Goal: Transaction & Acquisition: Obtain resource

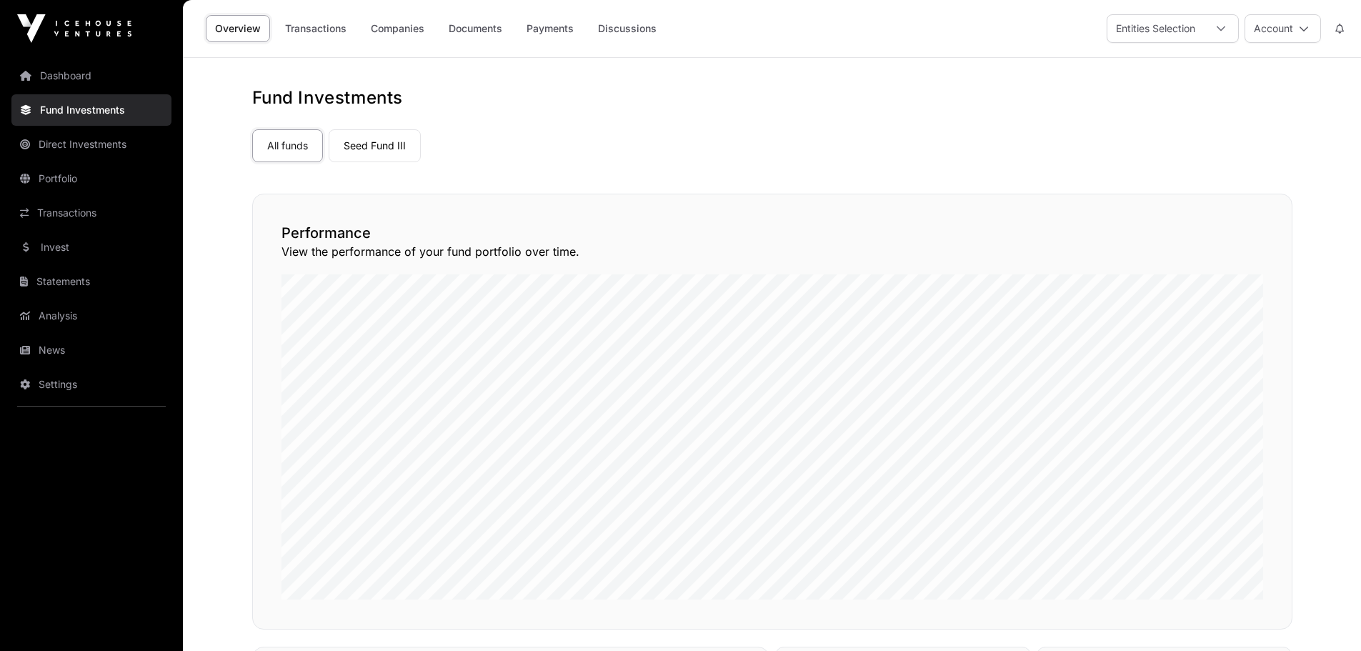
scroll to position [480, 0]
click at [82, 174] on link "Portfolio" at bounding box center [91, 178] width 160 height 31
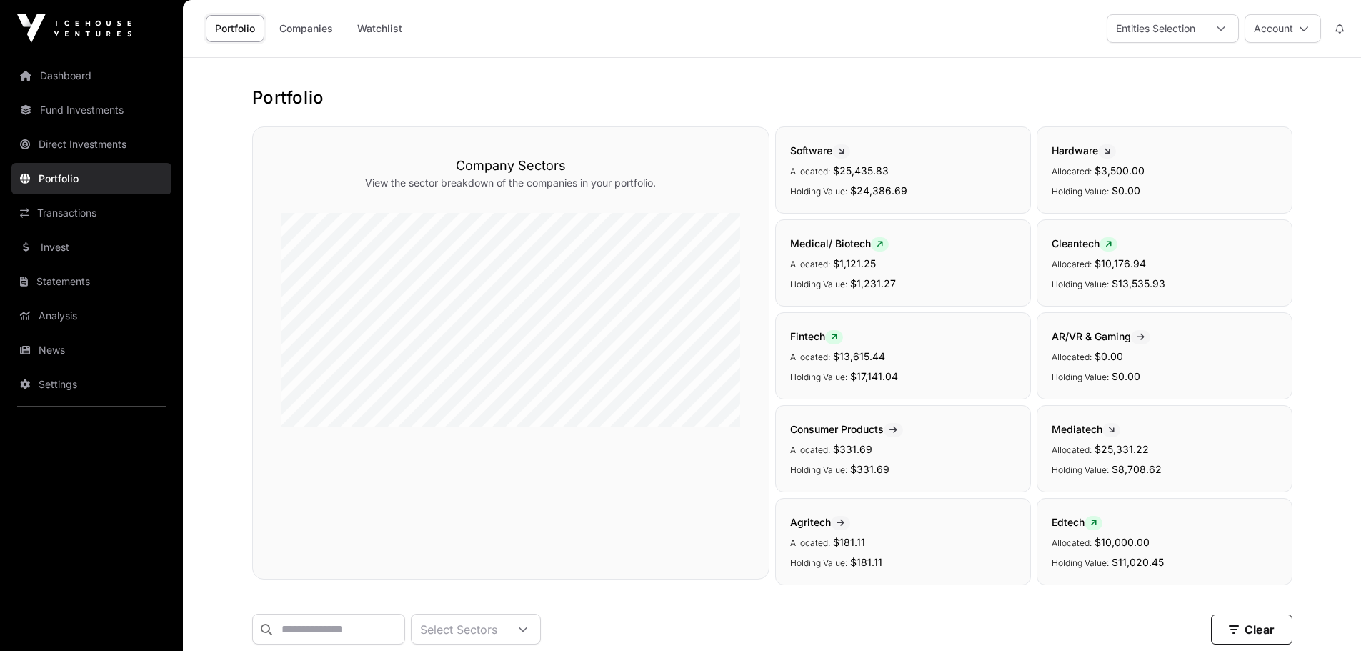
click at [99, 149] on link "Direct Investments" at bounding box center [91, 144] width 160 height 31
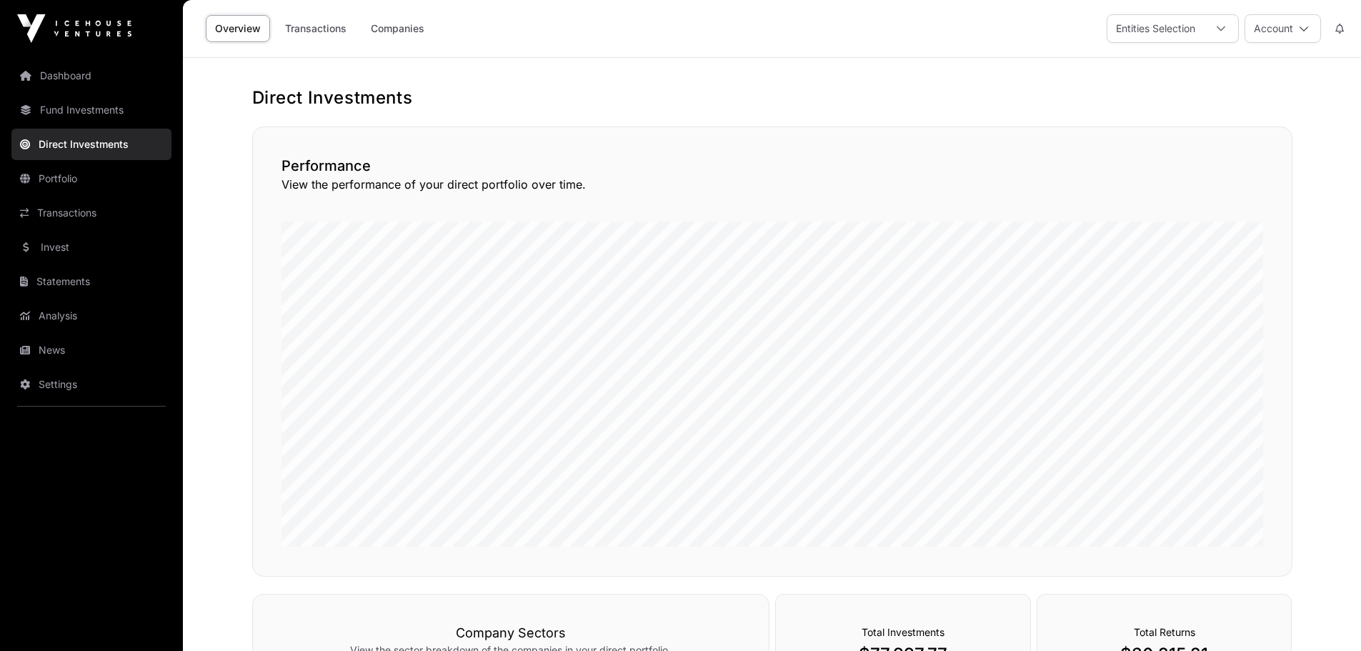
click at [326, 48] on div "Overview Transactions Companies" at bounding box center [316, 28] width 251 height 44
click at [327, 36] on link "Transactions" at bounding box center [316, 28] width 80 height 27
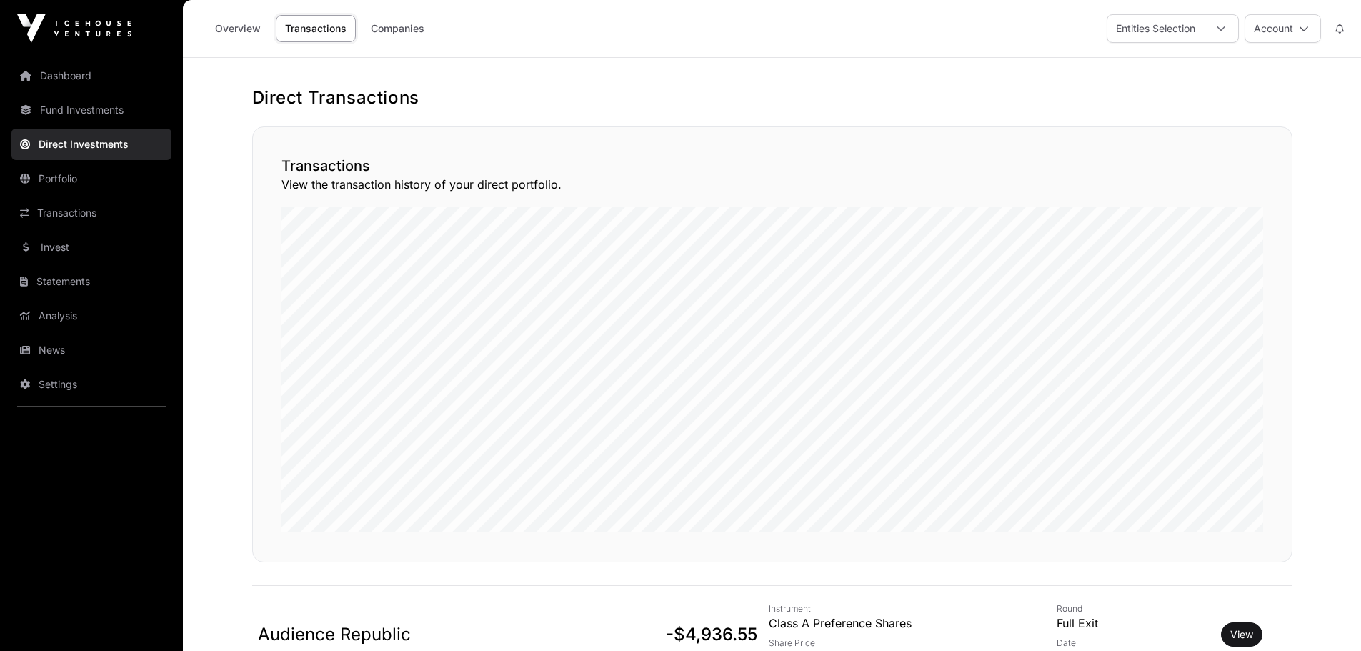
click at [119, 116] on link "Fund Investments" at bounding box center [91, 109] width 160 height 31
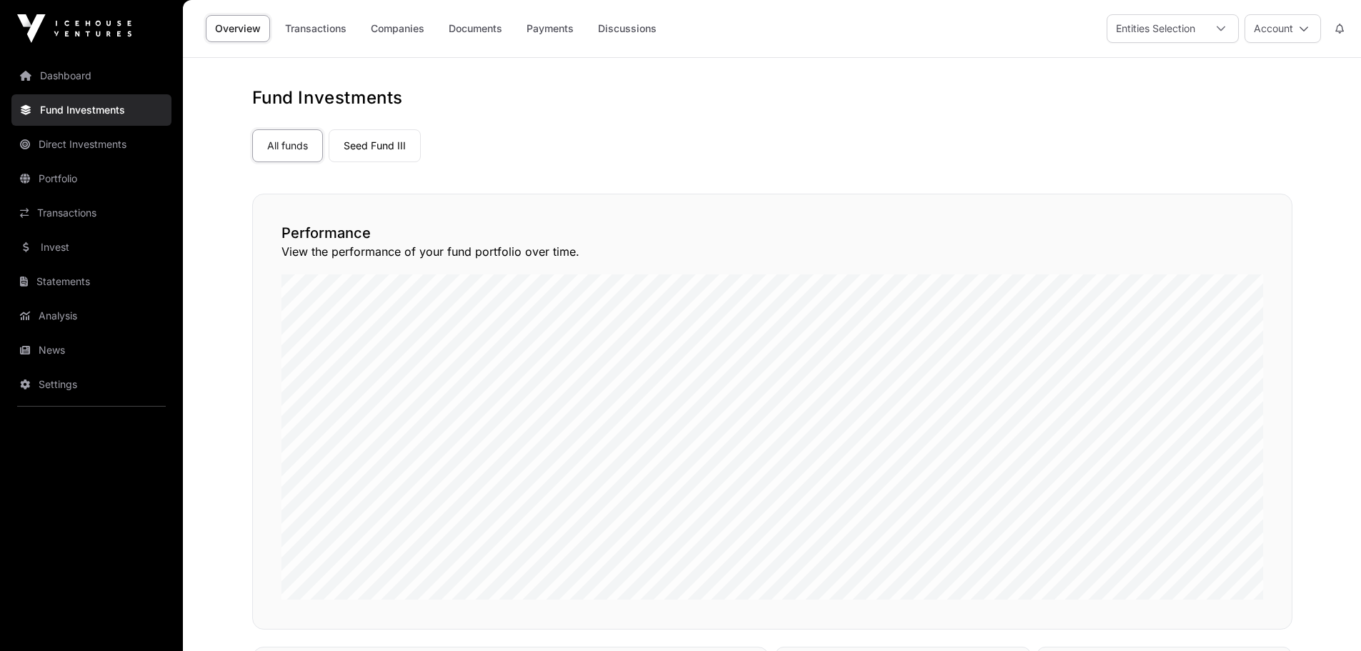
click at [109, 197] on link "Transactions" at bounding box center [91, 212] width 160 height 31
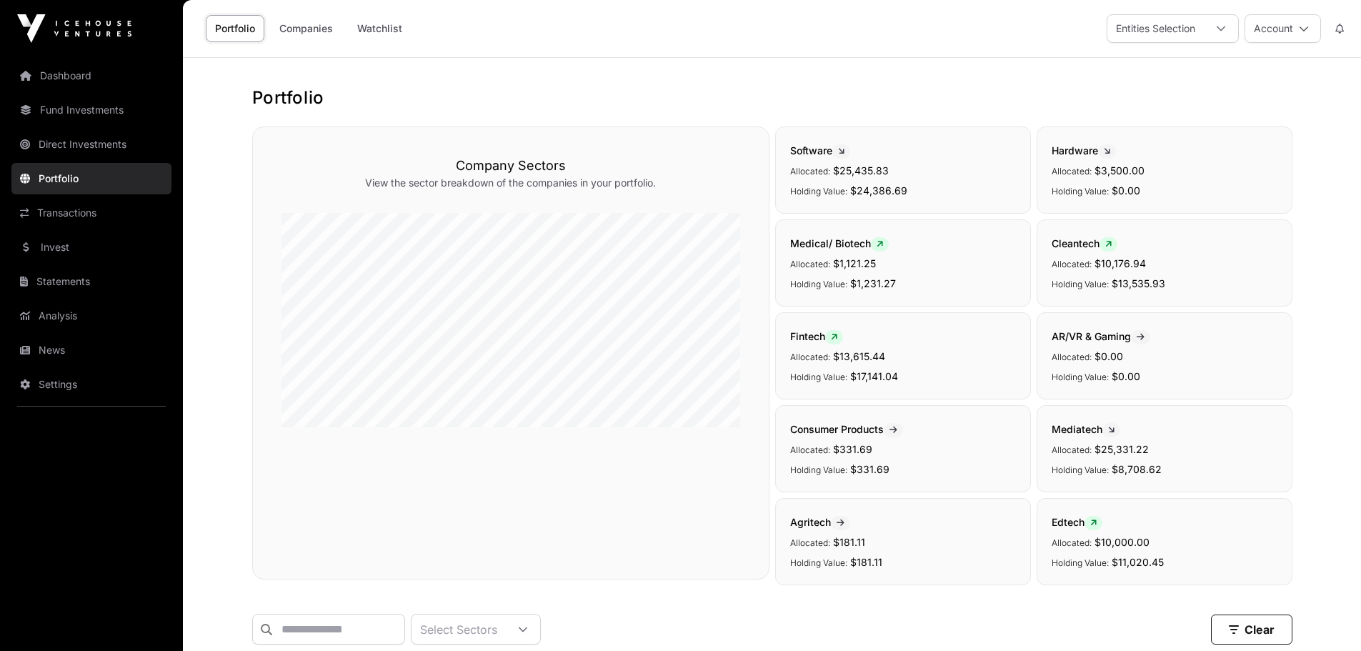
click at [120, 154] on link "Direct Investments" at bounding box center [91, 144] width 160 height 31
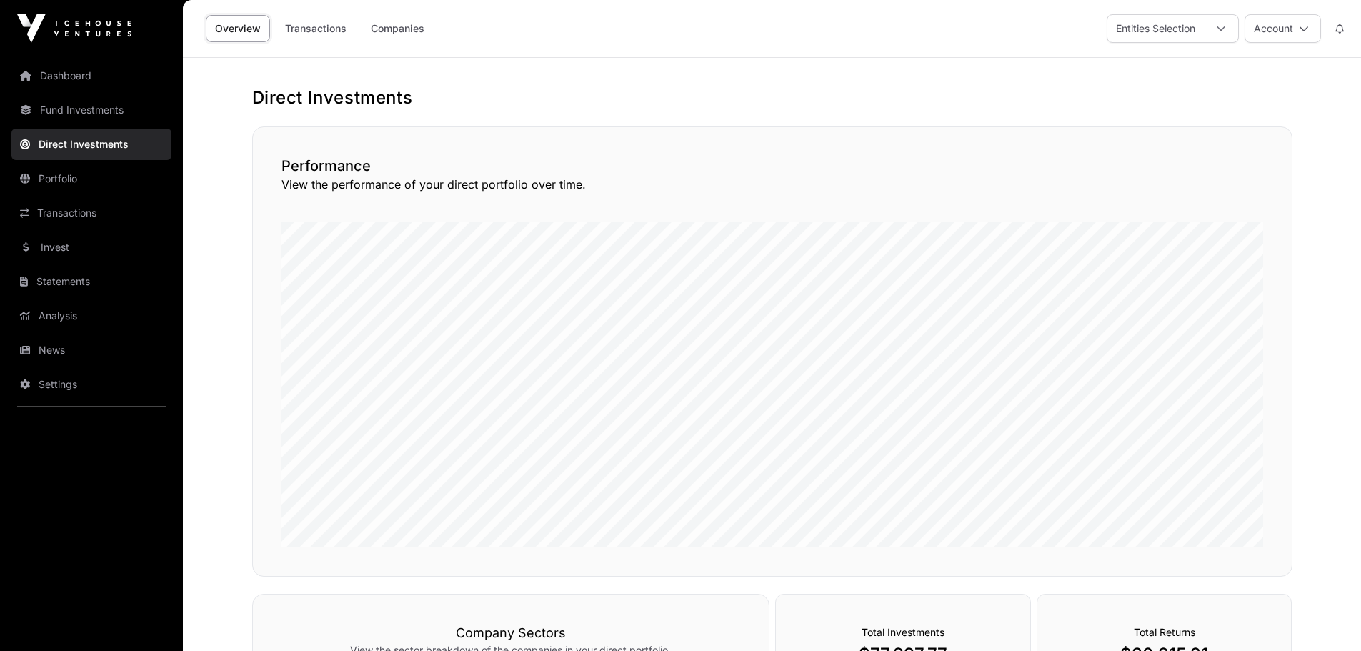
click at [316, 24] on link "Transactions" at bounding box center [316, 28] width 80 height 27
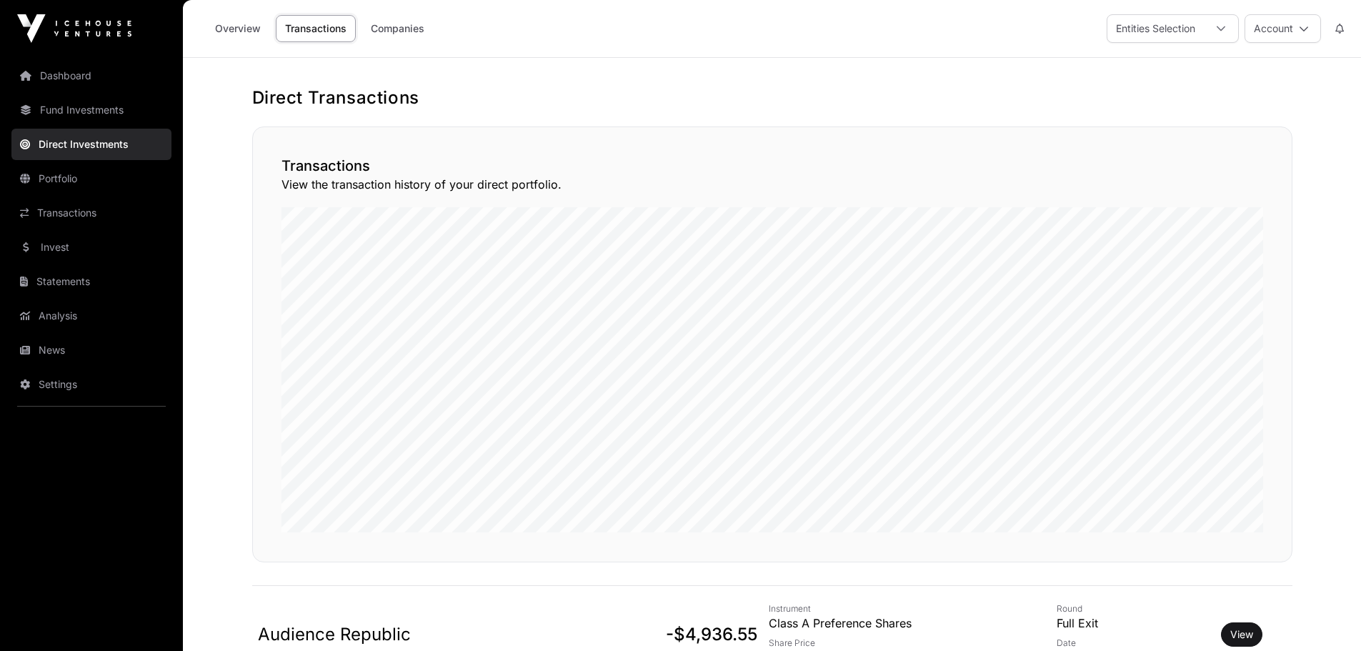
click at [408, 29] on link "Companies" at bounding box center [397, 28] width 72 height 27
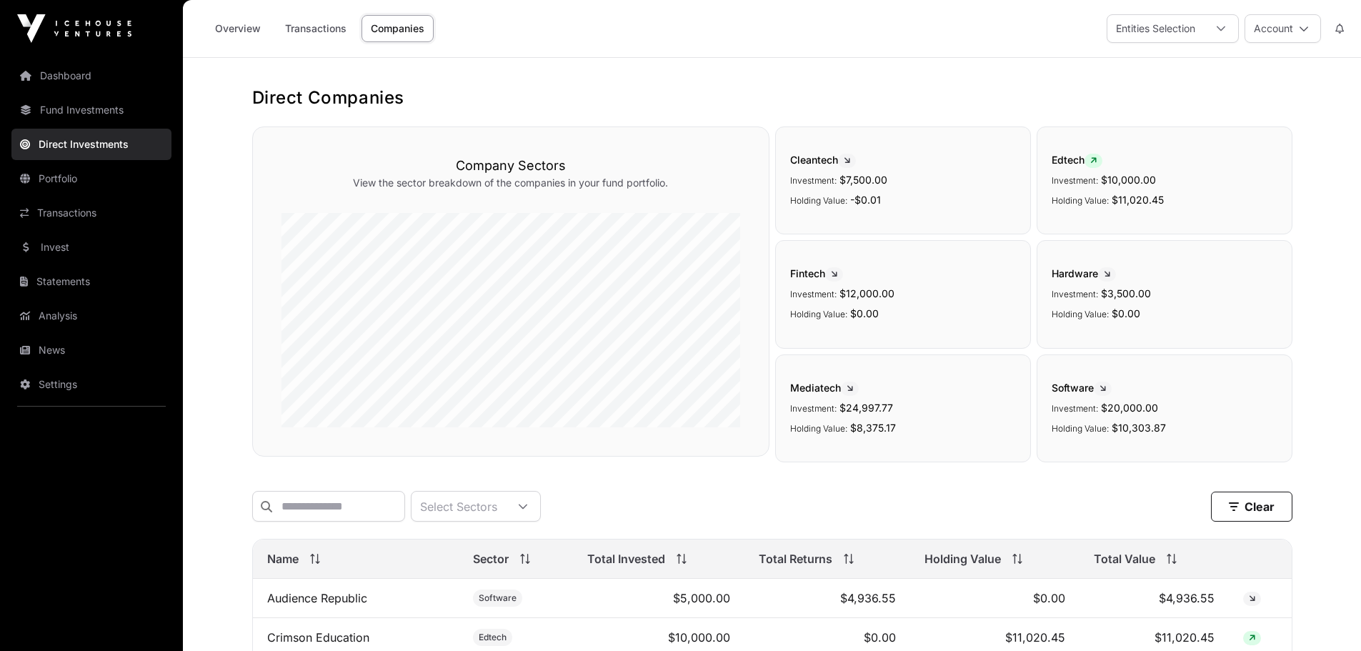
scroll to position [333, 0]
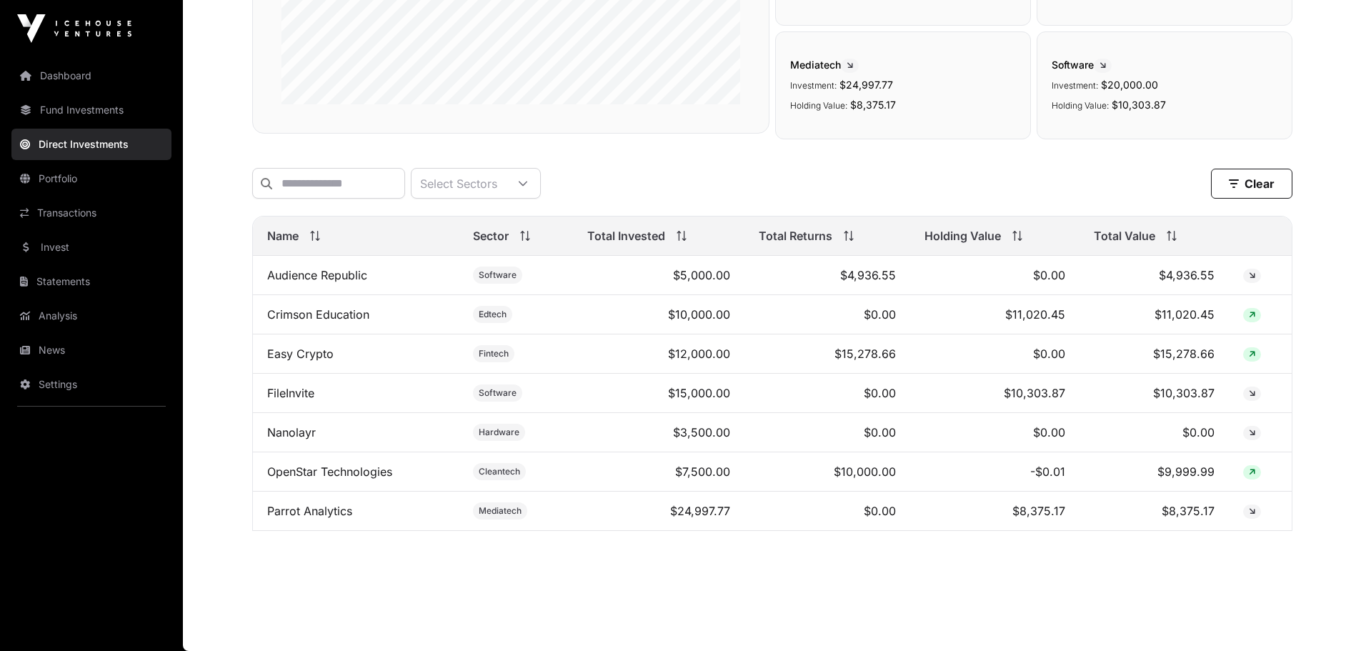
click at [131, 234] on link "Invest" at bounding box center [91, 246] width 160 height 31
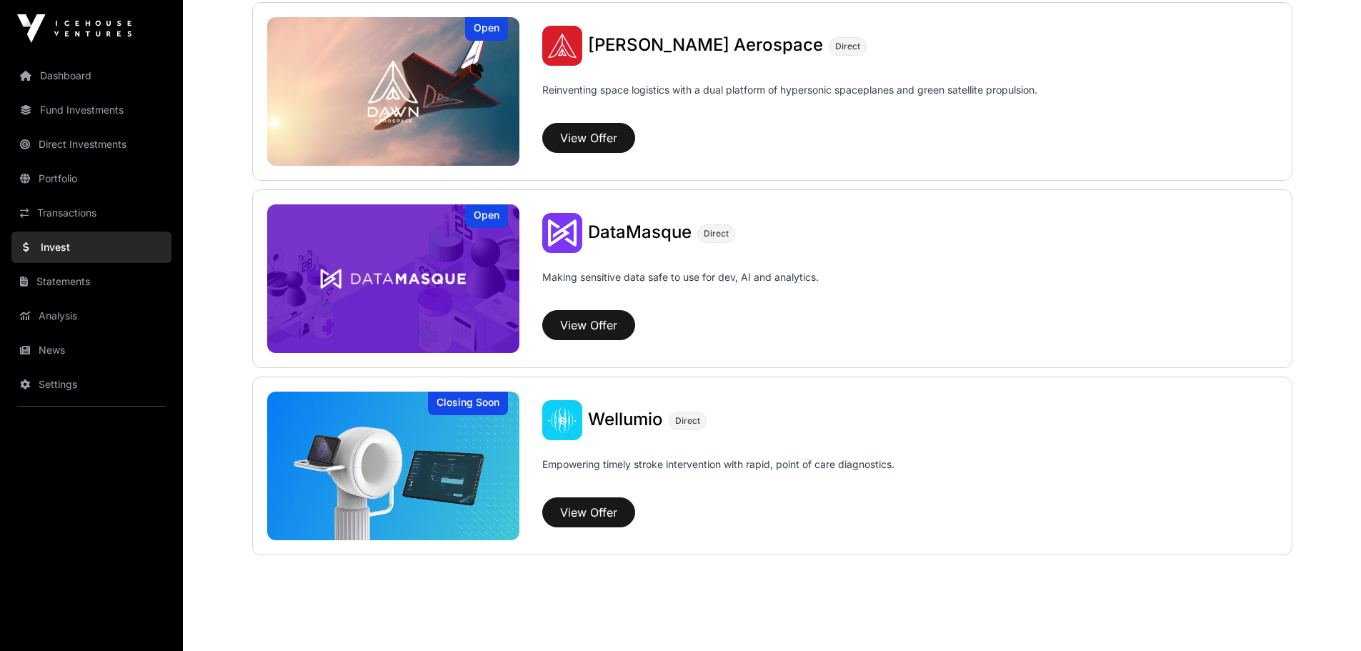
scroll to position [1500, 0]
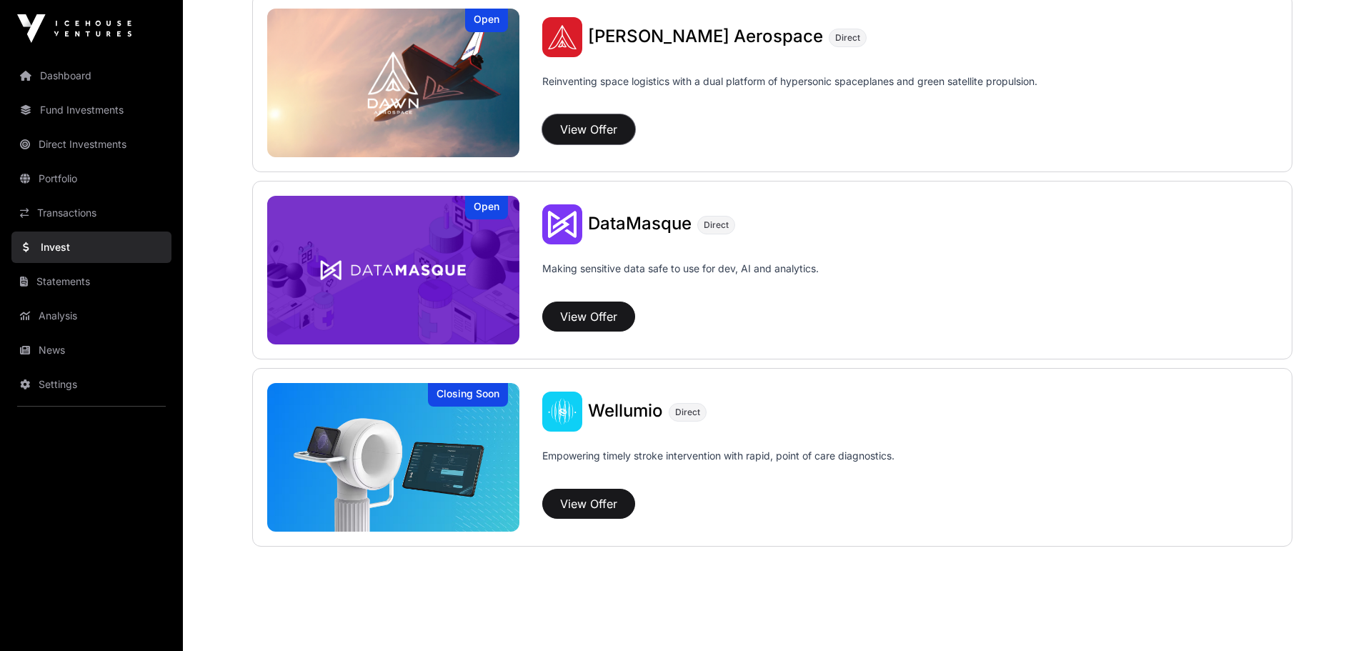
click at [605, 122] on button "View Offer" at bounding box center [588, 129] width 93 height 30
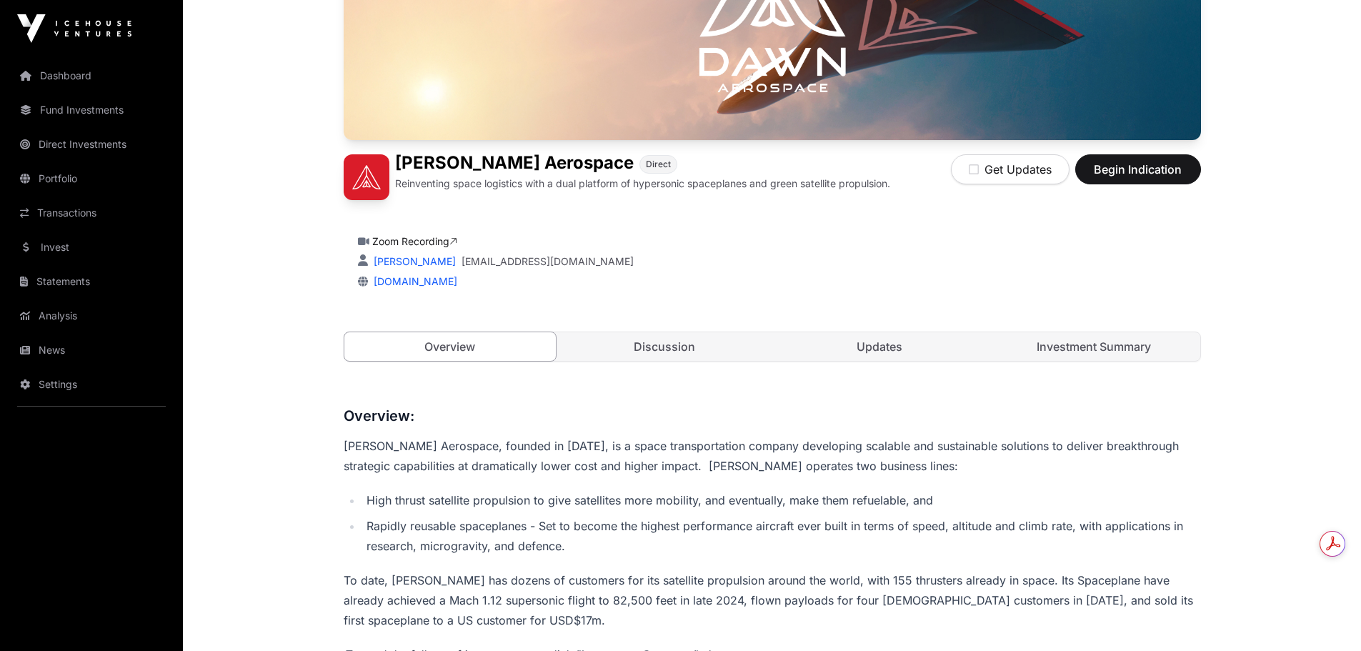
scroll to position [286, 0]
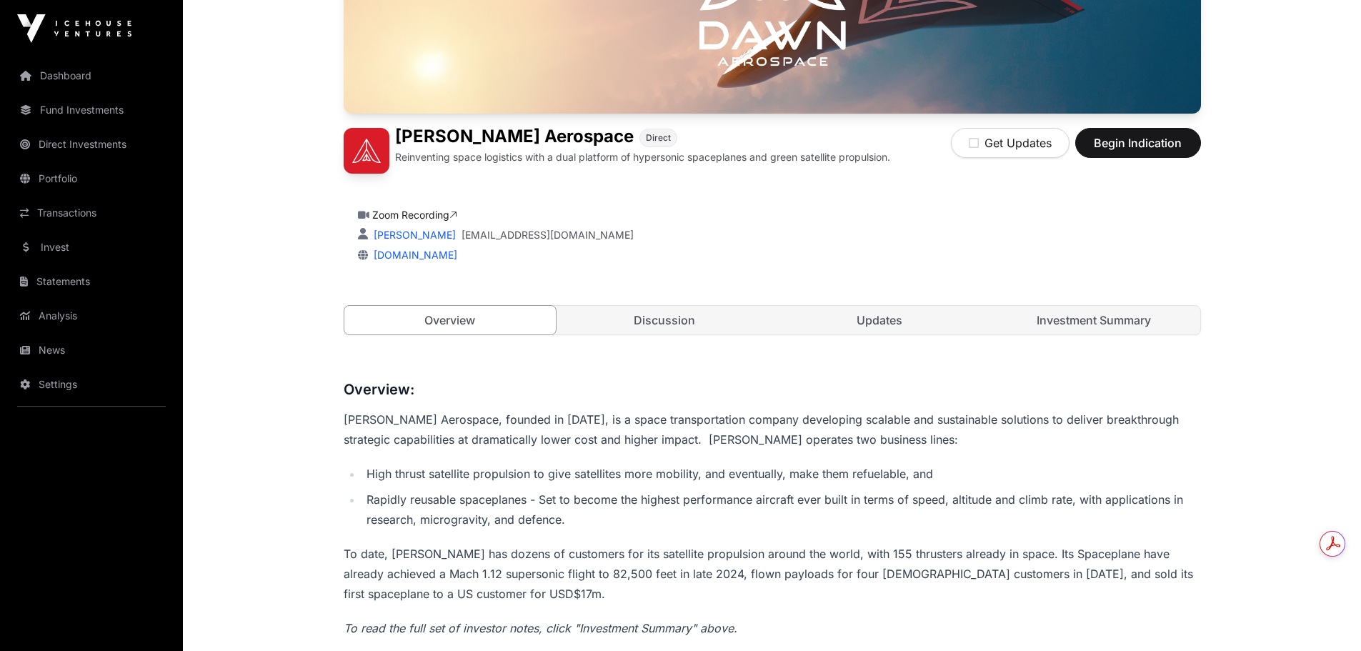
click at [1132, 312] on link "Investment Summary" at bounding box center [1094, 320] width 212 height 29
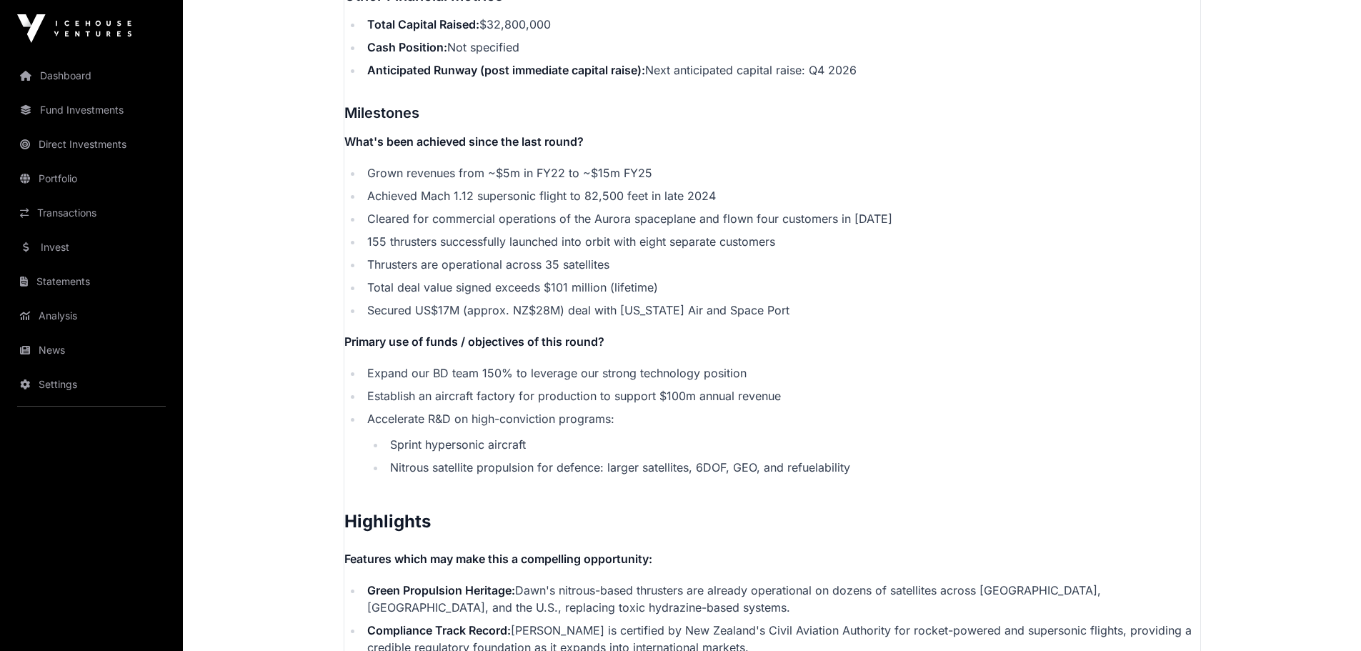
scroll to position [2786, 0]
